Goal: Feedback & Contribution: Contribute content

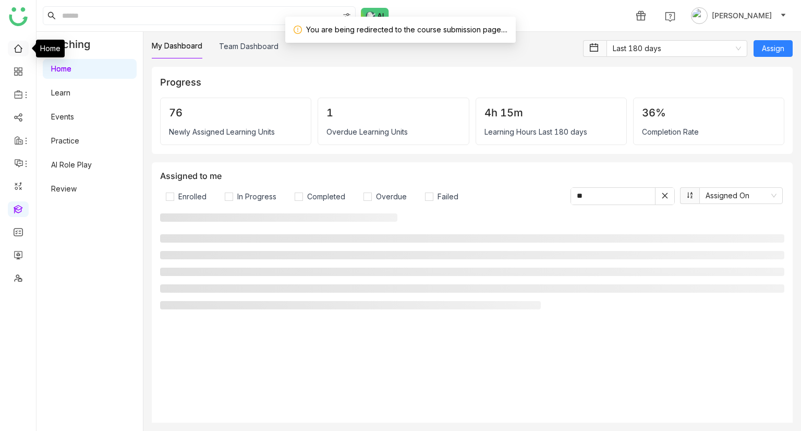
drag, startPoint x: 0, startPoint y: 0, endPoint x: 19, endPoint y: 52, distance: 55.4
click at [19, 52] on link at bounding box center [18, 47] width 9 height 9
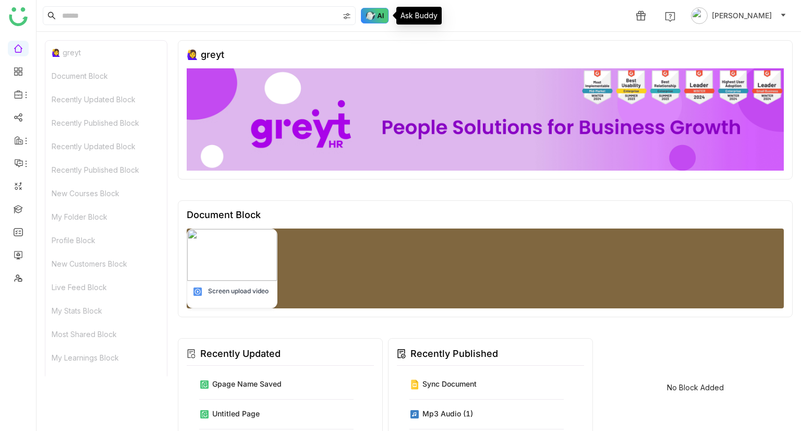
click at [371, 13] on img at bounding box center [375, 16] width 28 height 16
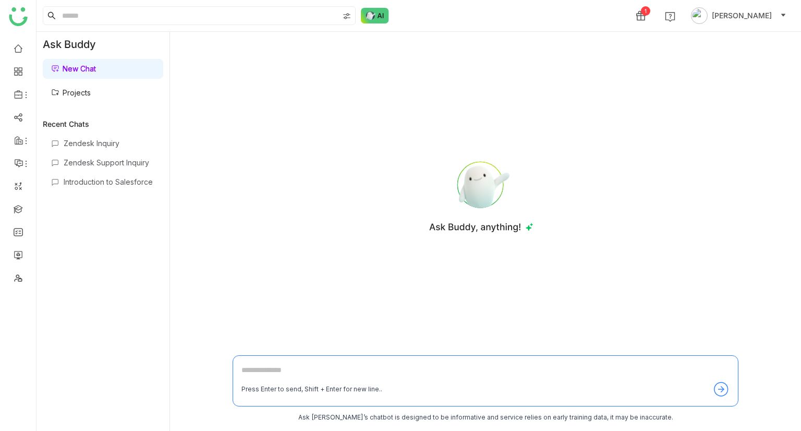
click at [91, 90] on link "Projects" at bounding box center [71, 92] width 40 height 9
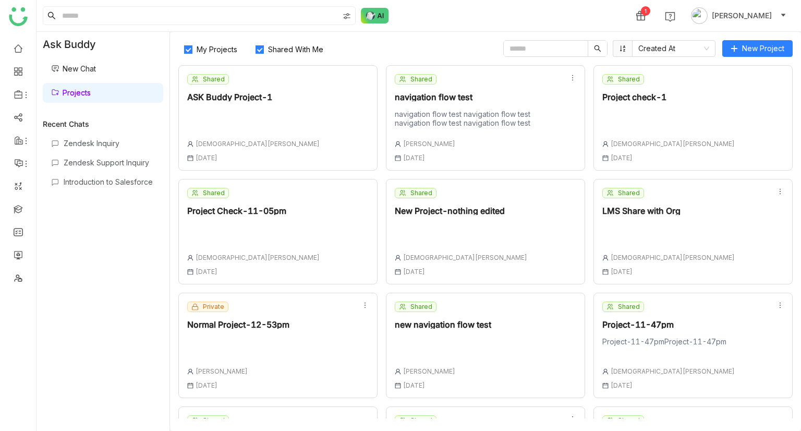
click at [207, 53] on span "My Projects" at bounding box center [216, 49] width 49 height 9
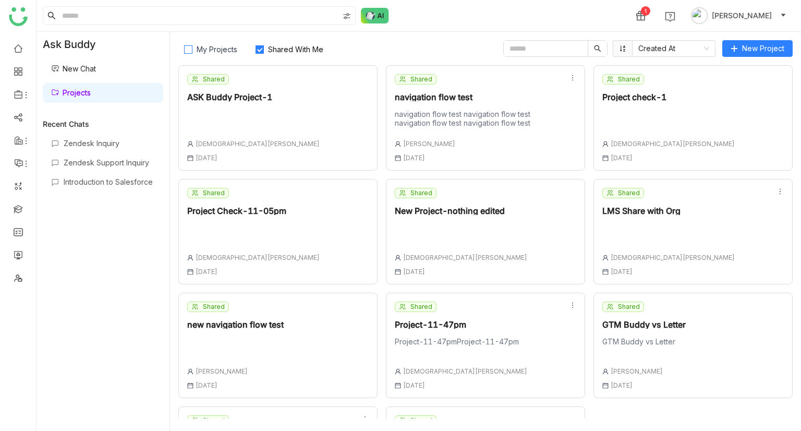
scroll to position [93, 0]
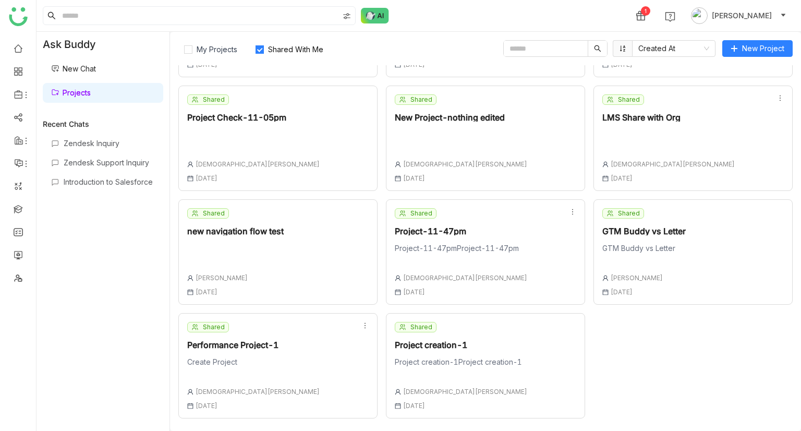
click at [509, 372] on div "Project creation-1Project creation-1" at bounding box center [461, 368] width 132 height 22
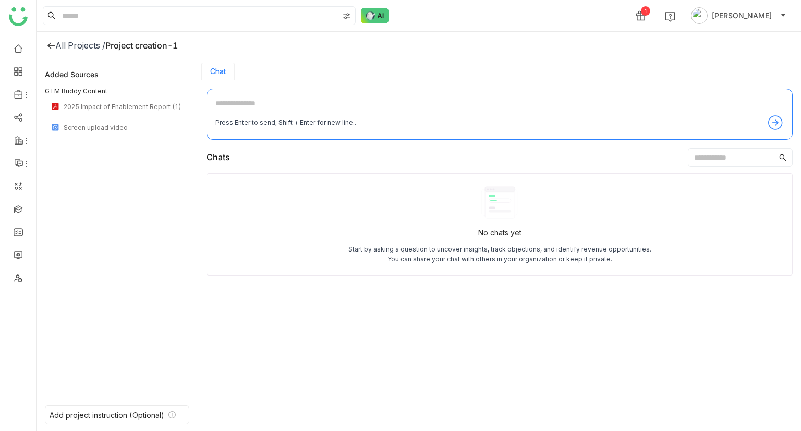
click at [254, 101] on textarea at bounding box center [499, 106] width 568 height 17
type textarea "**********"
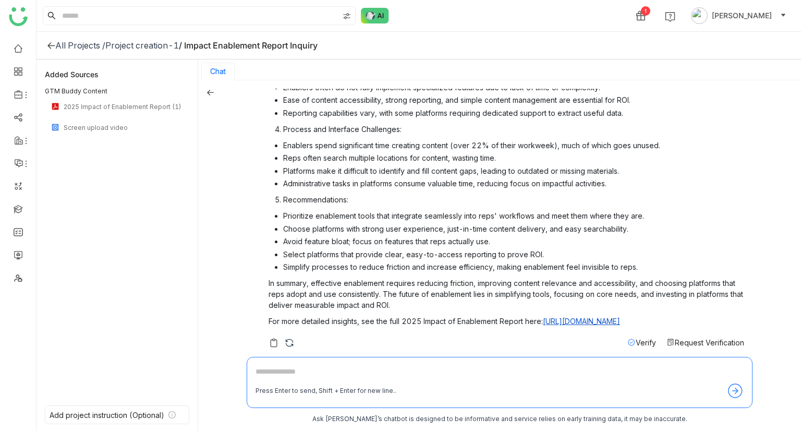
scroll to position [239, 0]
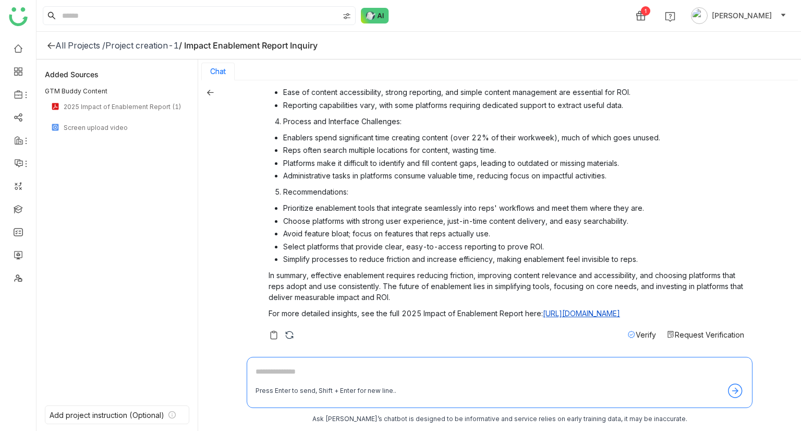
click at [142, 42] on div "Project creation-1" at bounding box center [142, 45] width 74 height 10
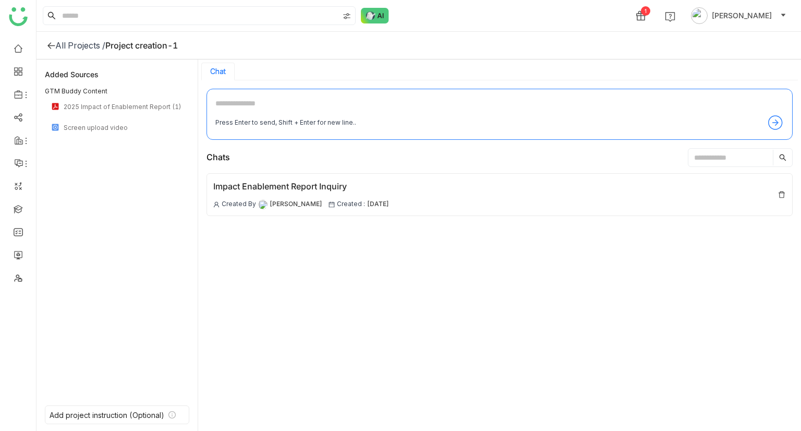
click at [82, 44] on div "All Projects /" at bounding box center [80, 45] width 50 height 10
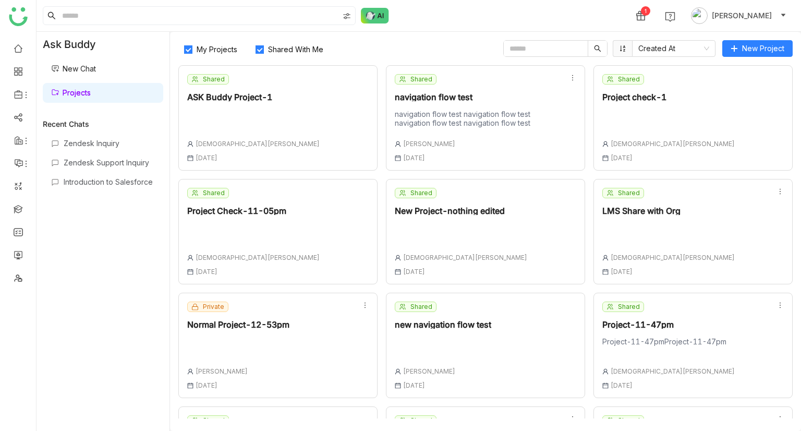
click at [528, 45] on input "text" at bounding box center [546, 49] width 84 height 16
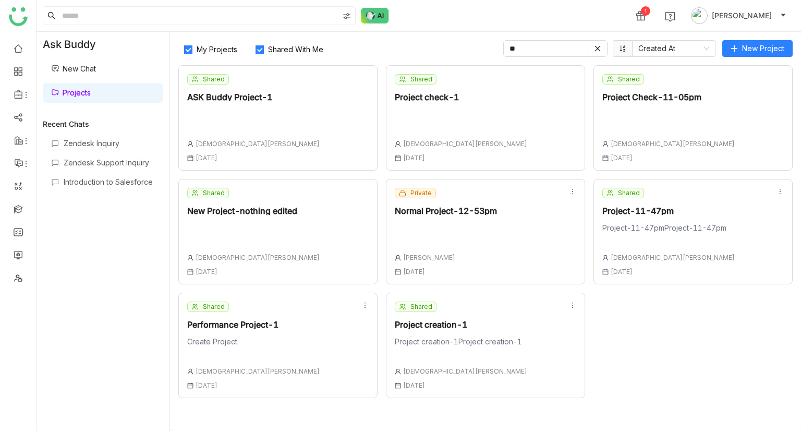
type input "*"
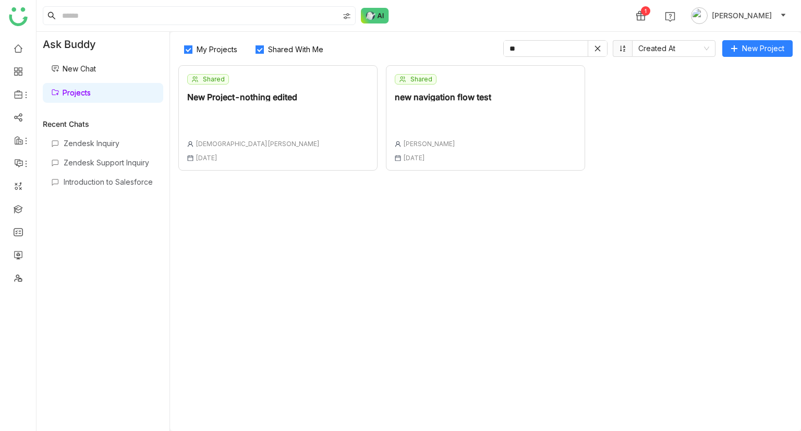
type input "*"
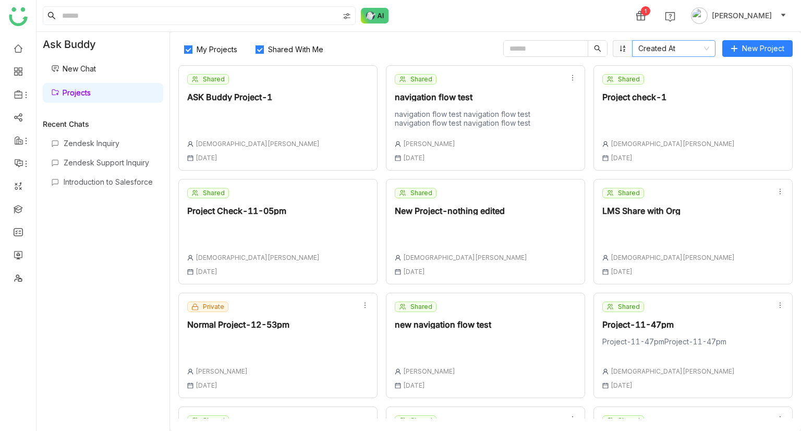
click at [663, 51] on nz-select-item "Created At" at bounding box center [673, 49] width 71 height 16
click at [659, 80] on div "Name" at bounding box center [674, 85] width 71 height 11
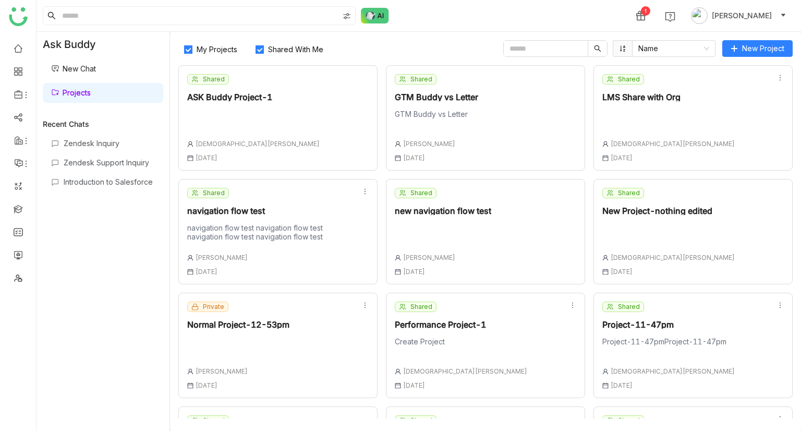
click at [622, 51] on icon at bounding box center [622, 48] width 7 height 7
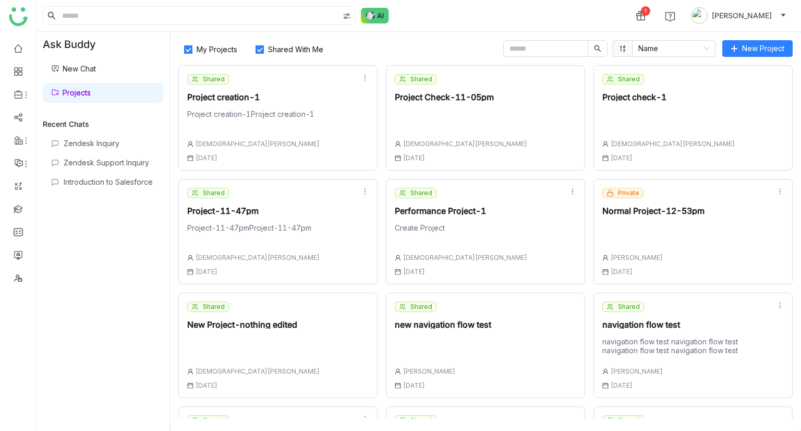
click at [622, 51] on icon at bounding box center [622, 48] width 7 height 7
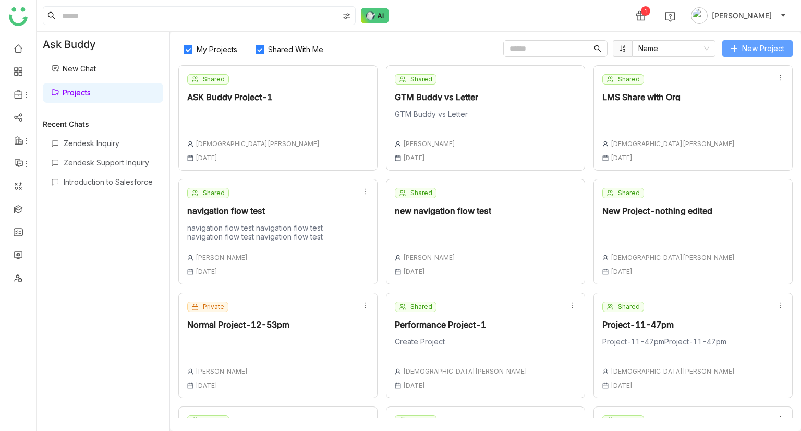
click at [755, 46] on span "New Project" at bounding box center [763, 48] width 42 height 11
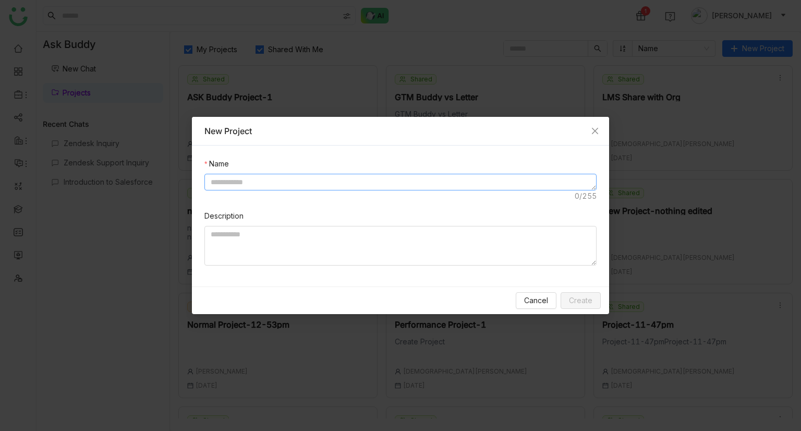
click at [290, 176] on textarea at bounding box center [400, 182] width 392 height 17
type textarea "******"
click at [589, 299] on span "Create" at bounding box center [580, 300] width 23 height 11
